Goal: Navigation & Orientation: Find specific page/section

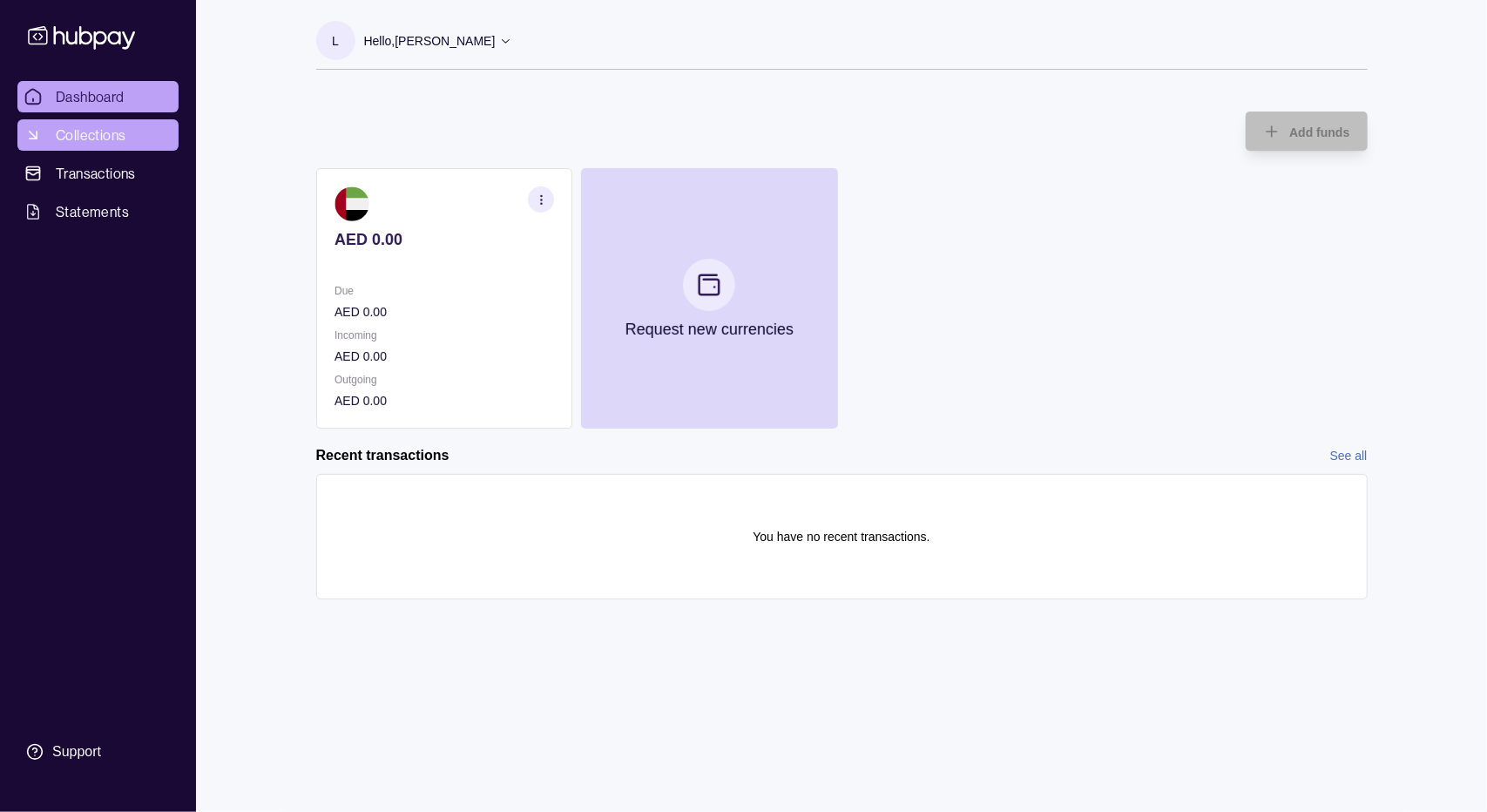
click at [89, 137] on span "Collections" at bounding box center [91, 134] width 70 height 21
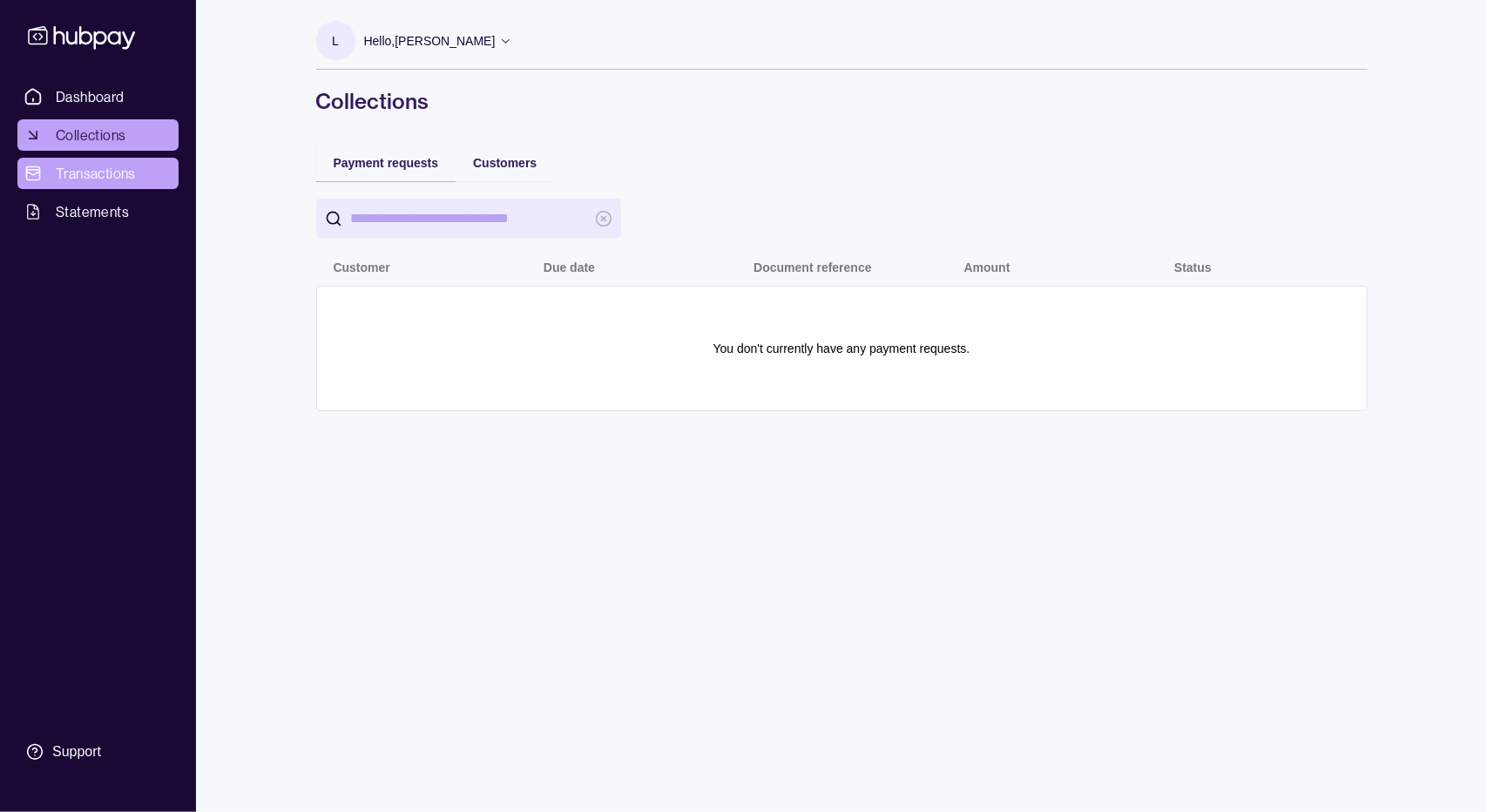
click at [93, 170] on span "Transactions" at bounding box center [95, 173] width 80 height 21
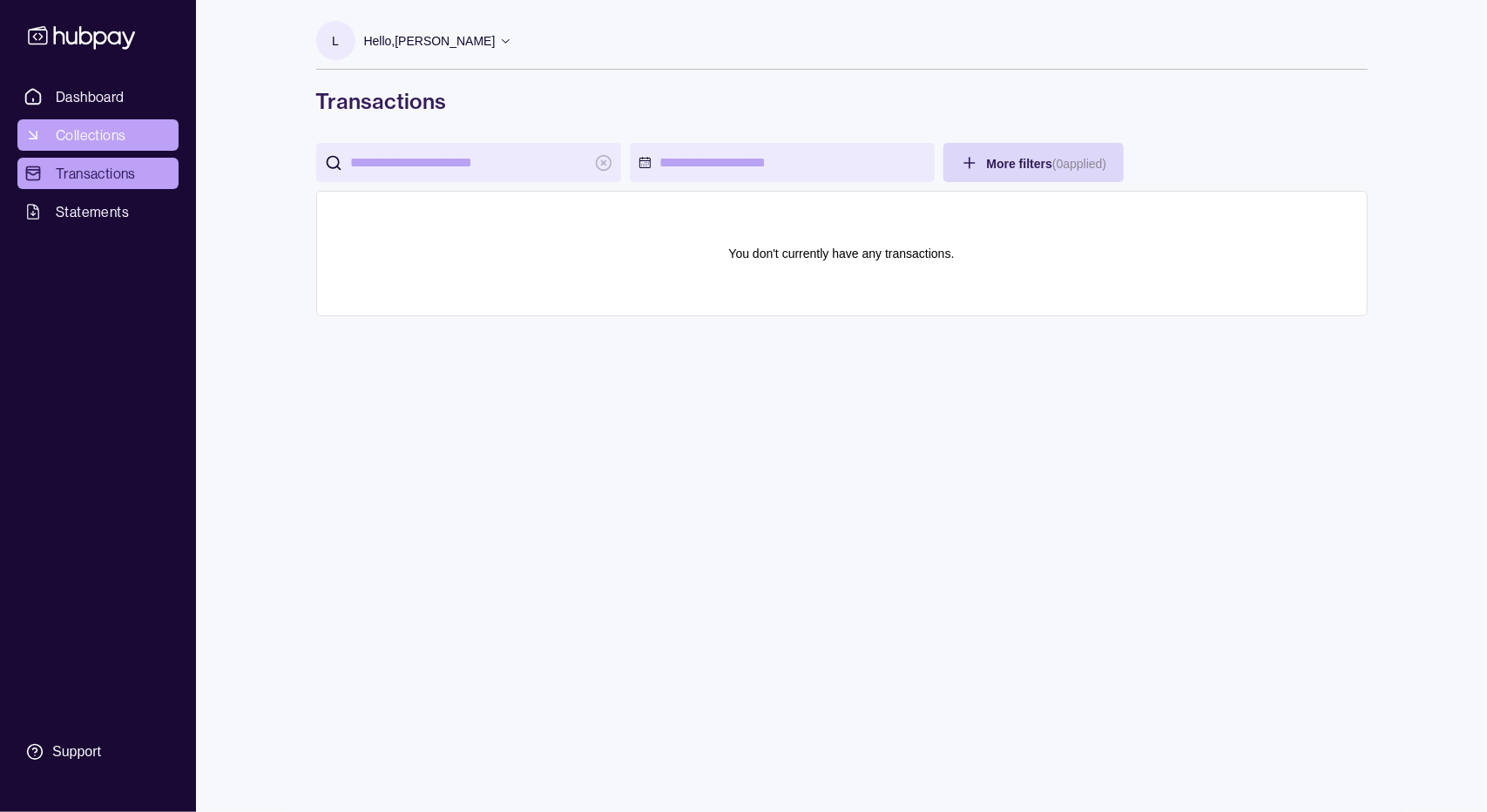
click at [96, 142] on span "Collections" at bounding box center [91, 134] width 70 height 21
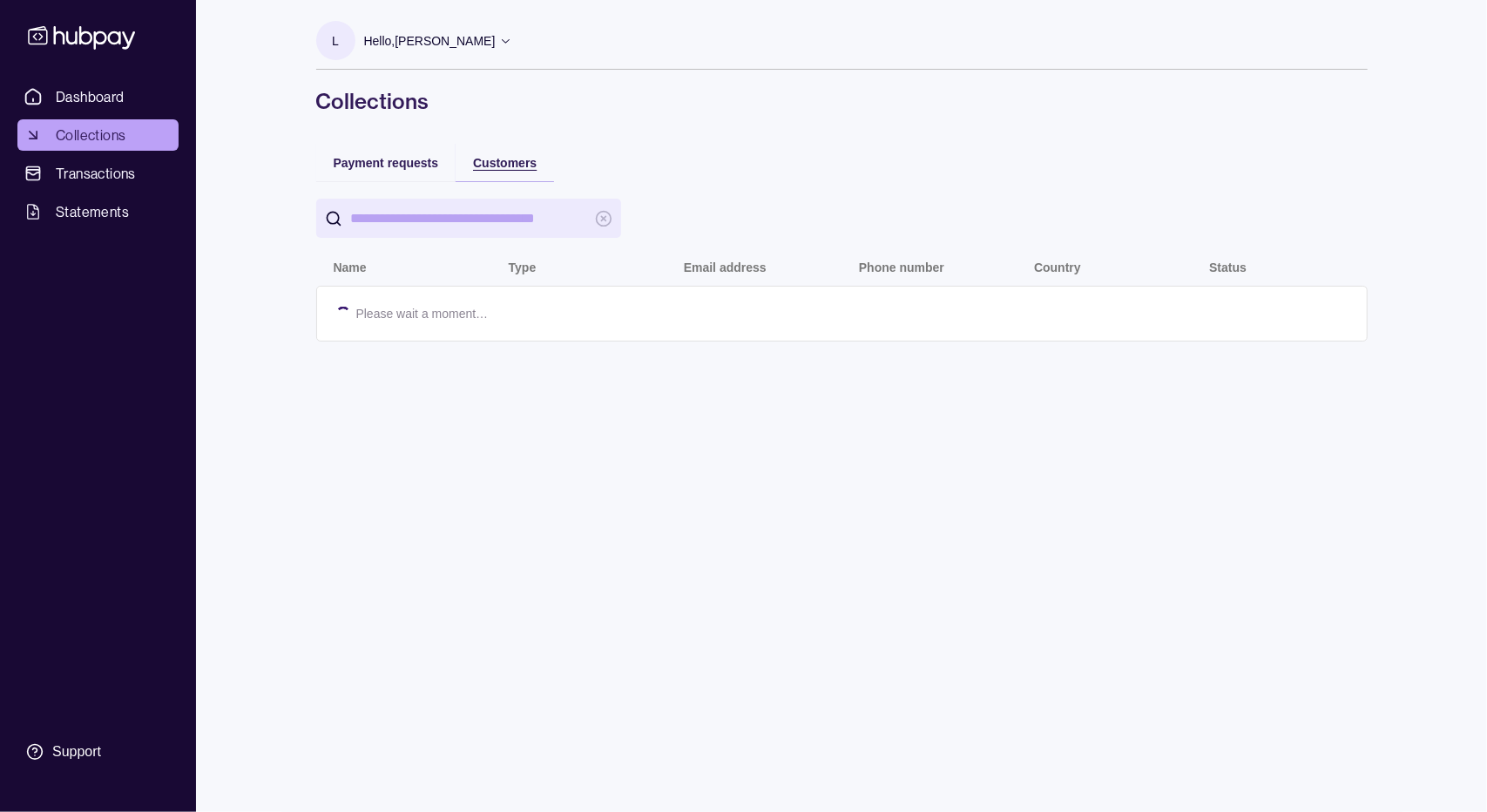
click at [495, 167] on span "Customers" at bounding box center [505, 163] width 64 height 14
click at [103, 99] on span "Dashboard" at bounding box center [90, 96] width 69 height 21
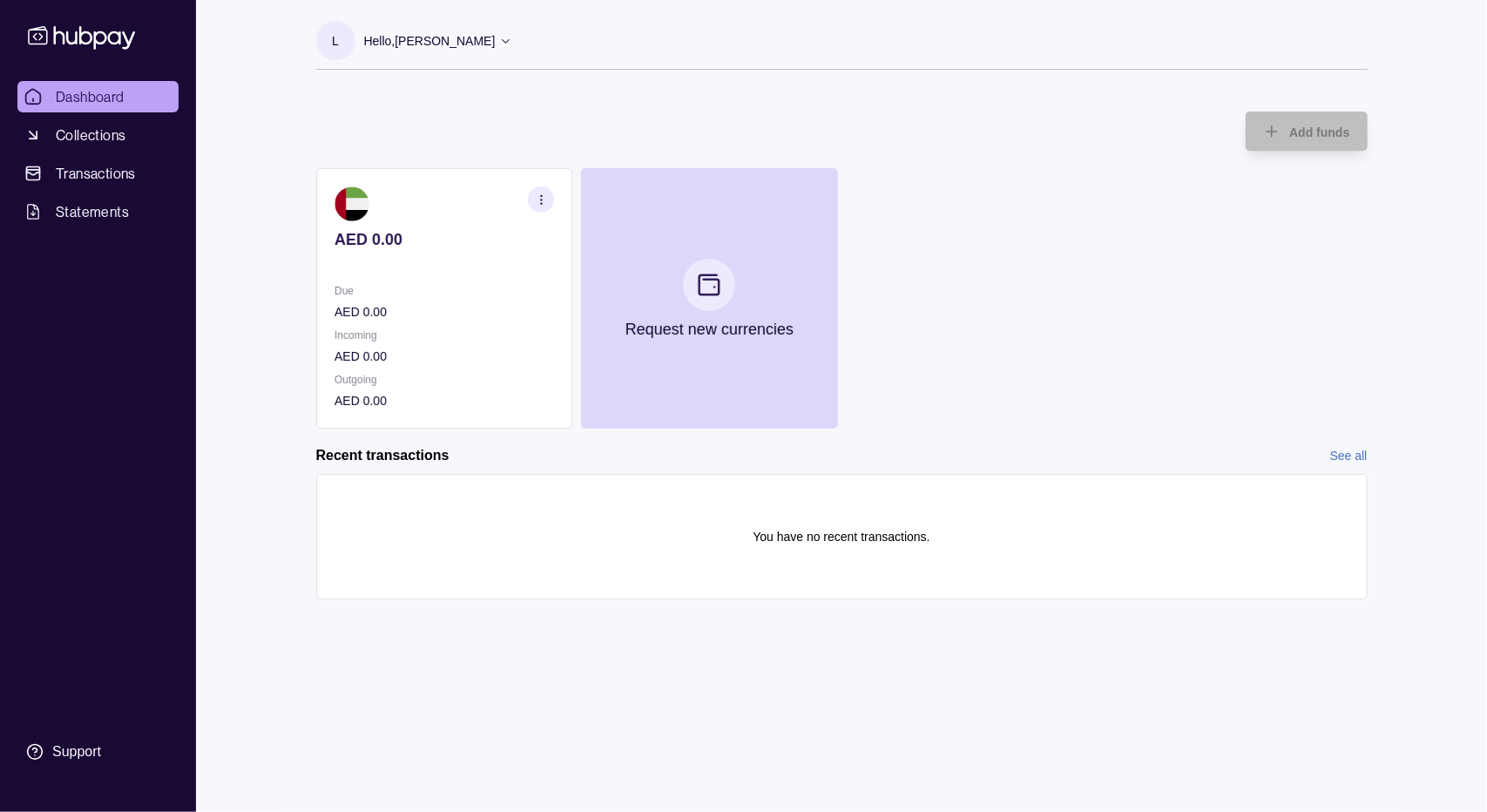
click at [542, 196] on icon "button" at bounding box center [540, 200] width 13 height 13
click at [422, 244] on link "View account details" at bounding box center [419, 243] width 110 height 19
click at [433, 43] on p "Hello, [PERSON_NAME]" at bounding box center [429, 40] width 132 height 19
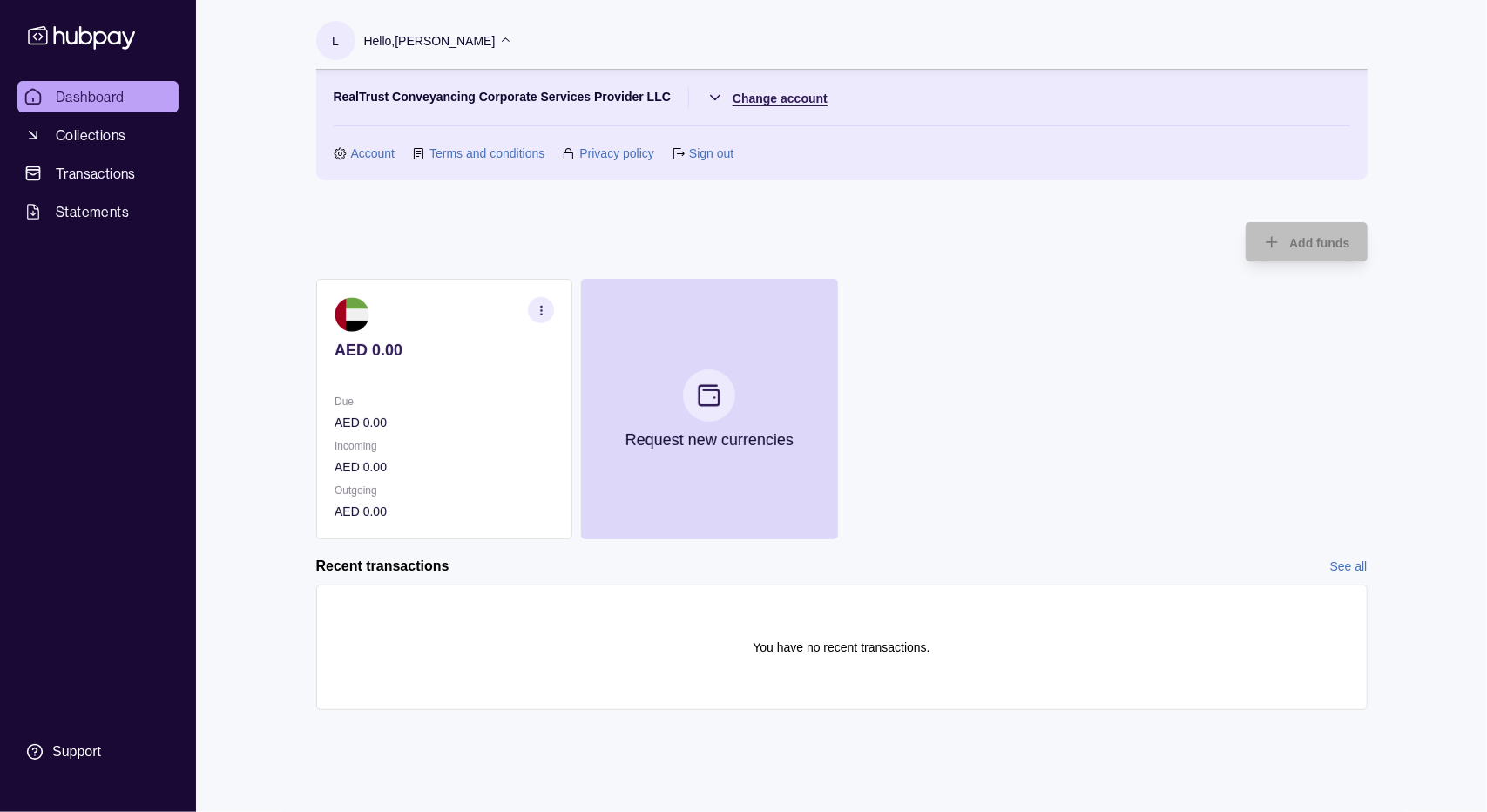
click at [707, 94] on html "Dashboard Collections Transactions Statements Support L Hello, [PERSON_NAME] Re…" at bounding box center [743, 406] width 1487 height 812
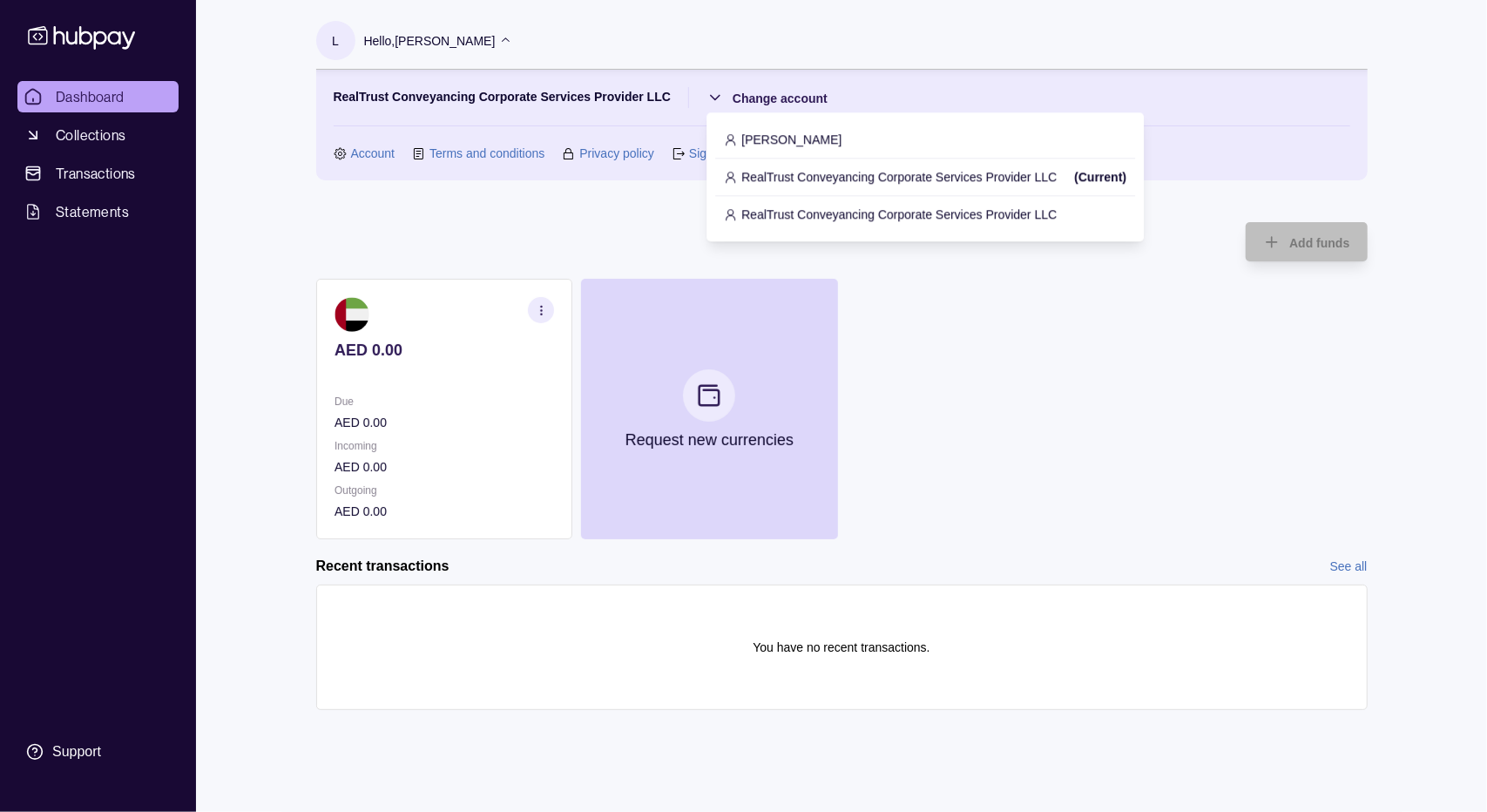
click at [790, 212] on p "RealTrust Conveyancing Corporate Services Provider LLC" at bounding box center [899, 213] width 316 height 19
